Goal: Information Seeking & Learning: Compare options

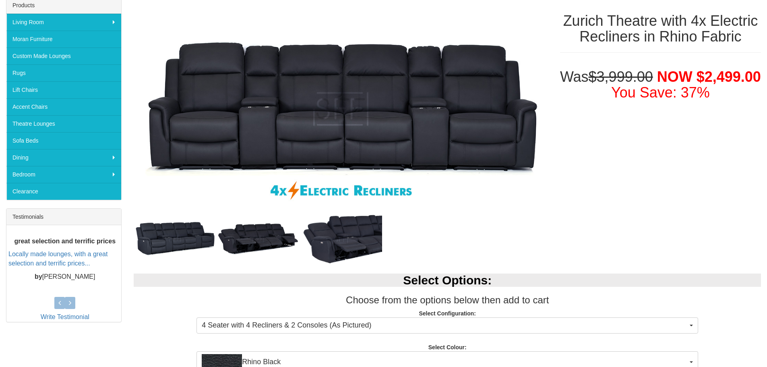
scroll to position [132, 0]
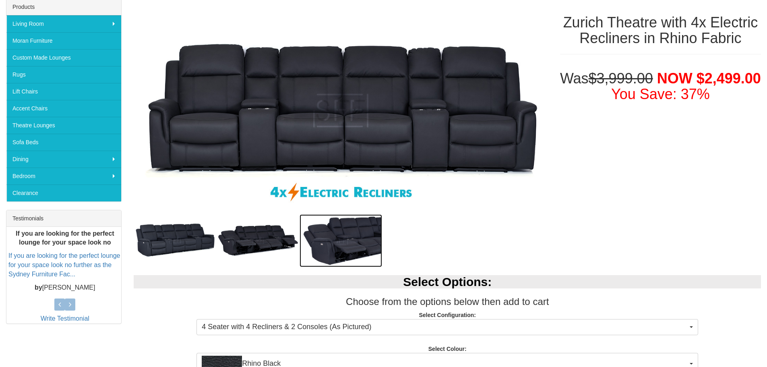
click at [352, 216] on img at bounding box center [341, 240] width 83 height 53
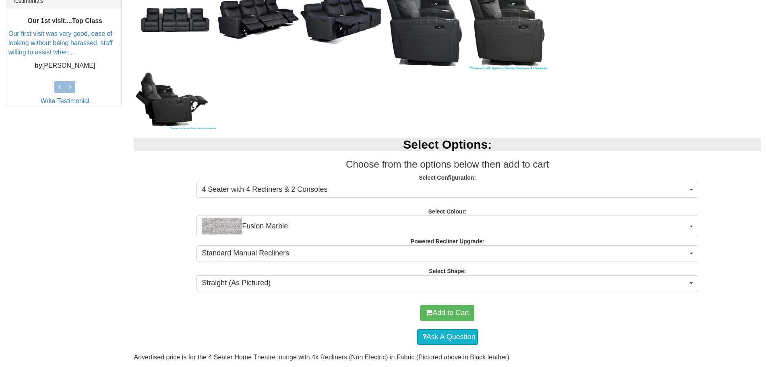
scroll to position [347, 0]
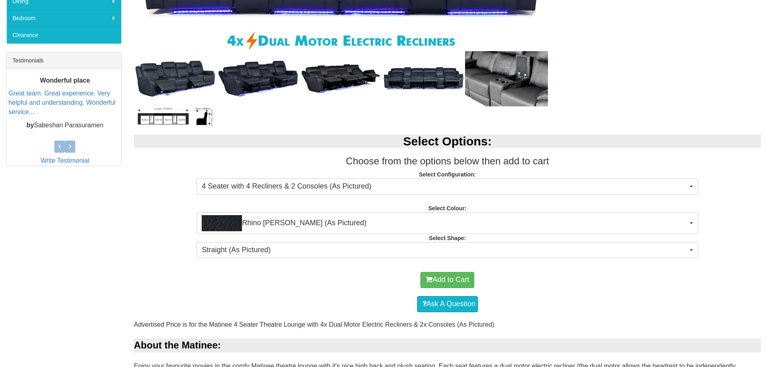
scroll to position [291, 0]
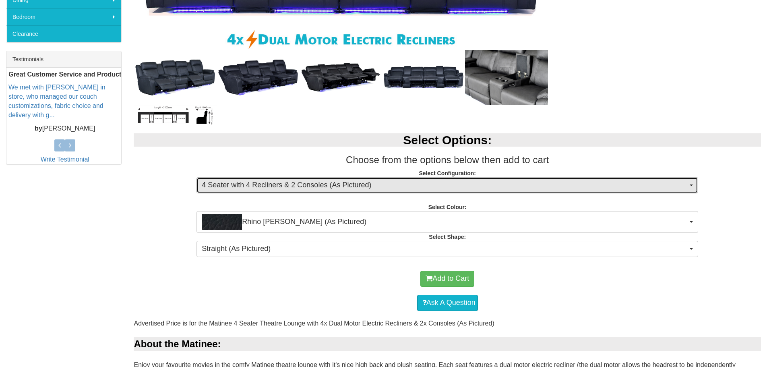
click at [464, 187] on span "4 Seater with 4 Recliners & 2 Consoles (As Pictured)" at bounding box center [445, 185] width 486 height 10
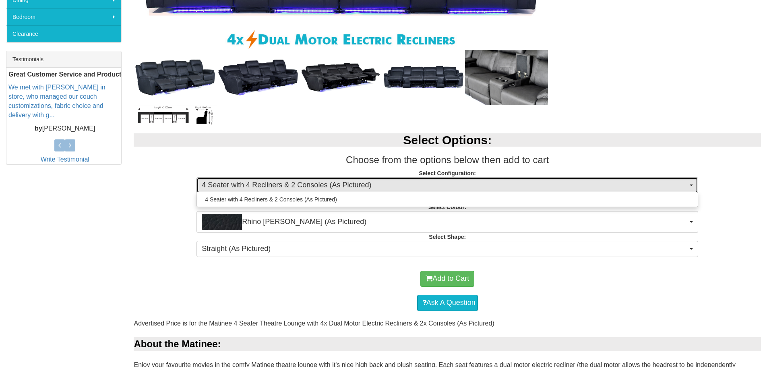
click at [464, 187] on span "4 Seater with 4 Recliners & 2 Consoles (As Pictured)" at bounding box center [445, 185] width 486 height 10
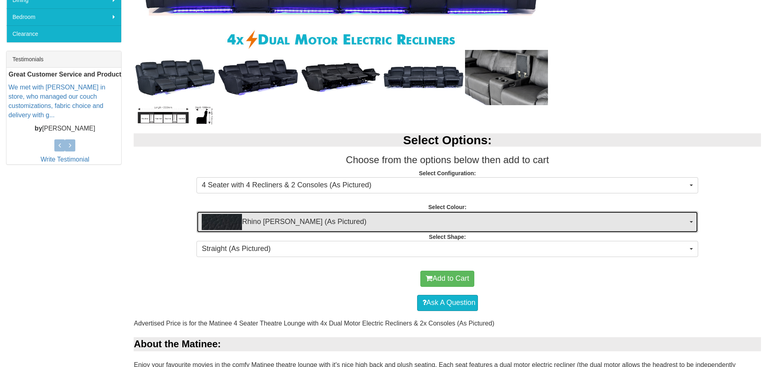
click at [469, 218] on span "Rhino Jett (As Pictured)" at bounding box center [445, 222] width 486 height 16
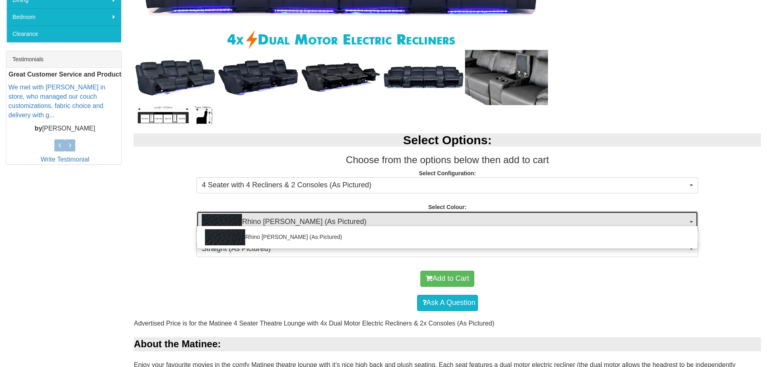
click at [469, 218] on span "Rhino Jett (As Pictured)" at bounding box center [445, 222] width 486 height 16
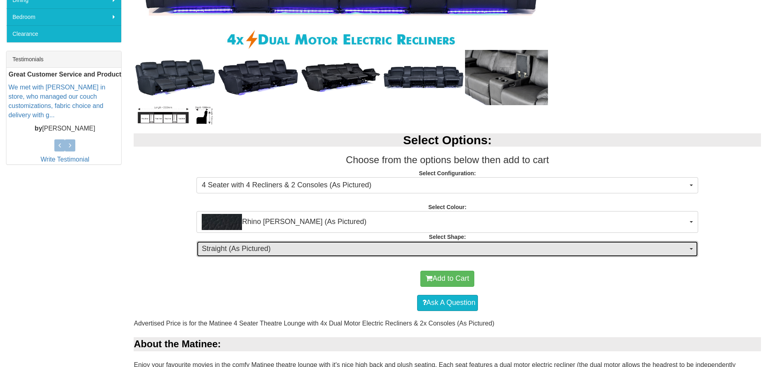
click at [466, 244] on span "Straight (As Pictured)" at bounding box center [445, 249] width 486 height 10
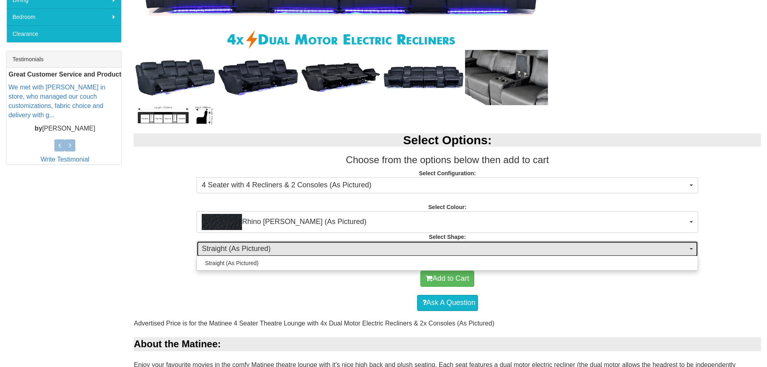
click at [466, 244] on span "Straight (As Pictured)" at bounding box center [445, 249] width 486 height 10
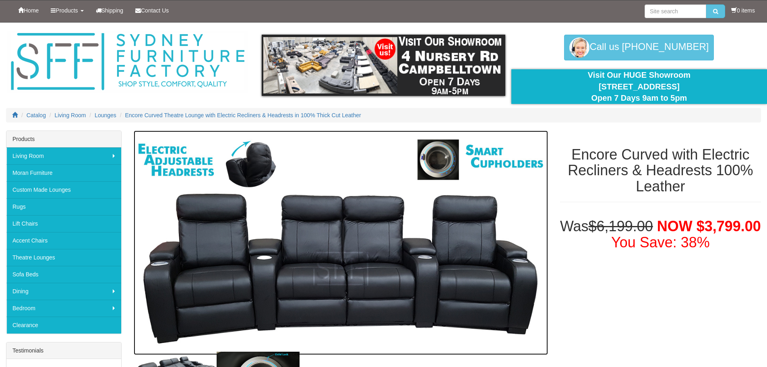
click at [257, 155] on img at bounding box center [341, 243] width 414 height 224
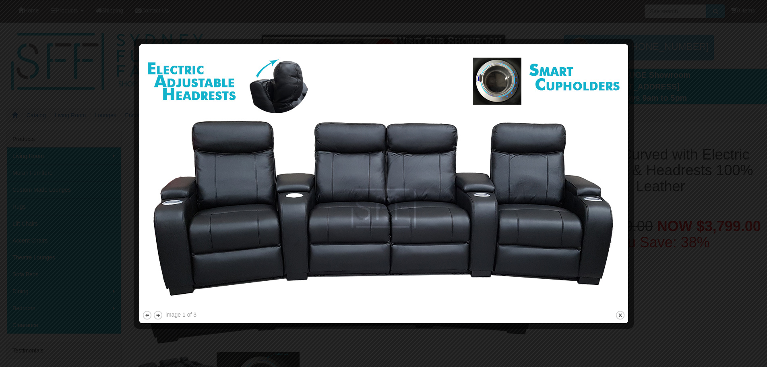
click at [671, 123] on div at bounding box center [383, 183] width 767 height 367
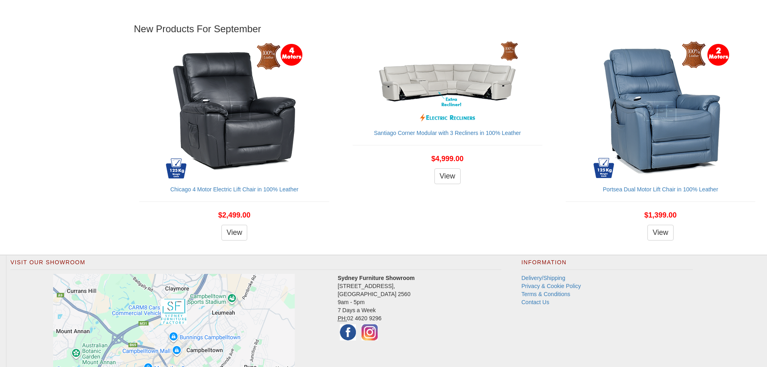
scroll to position [960, 0]
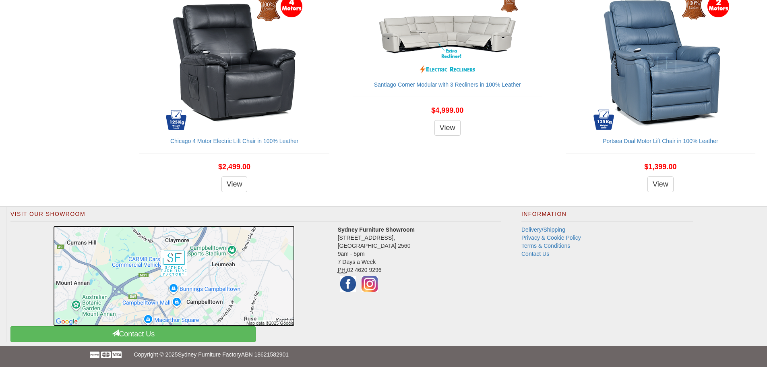
click at [161, 270] on img at bounding box center [174, 276] width 242 height 101
